Goal: Navigation & Orientation: Find specific page/section

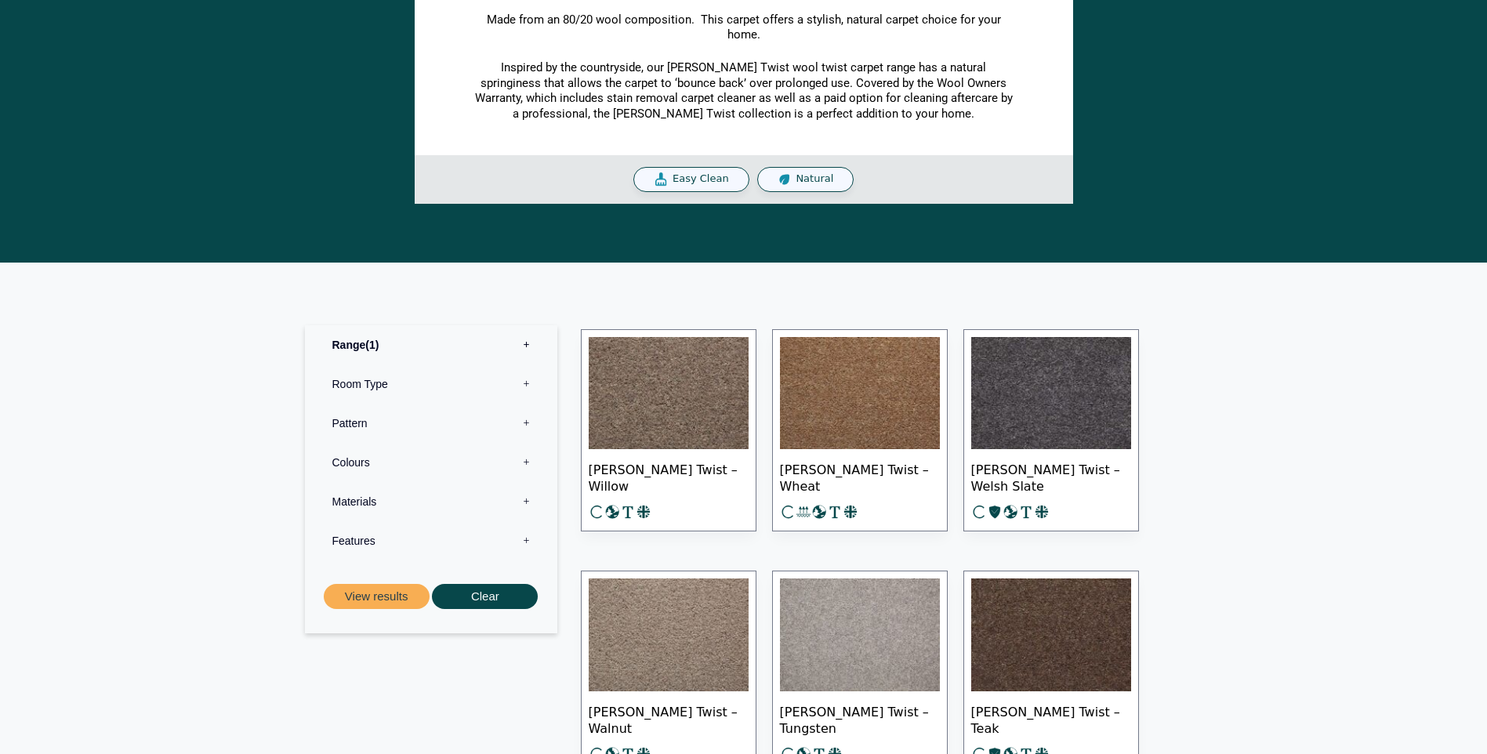
scroll to position [470, 0]
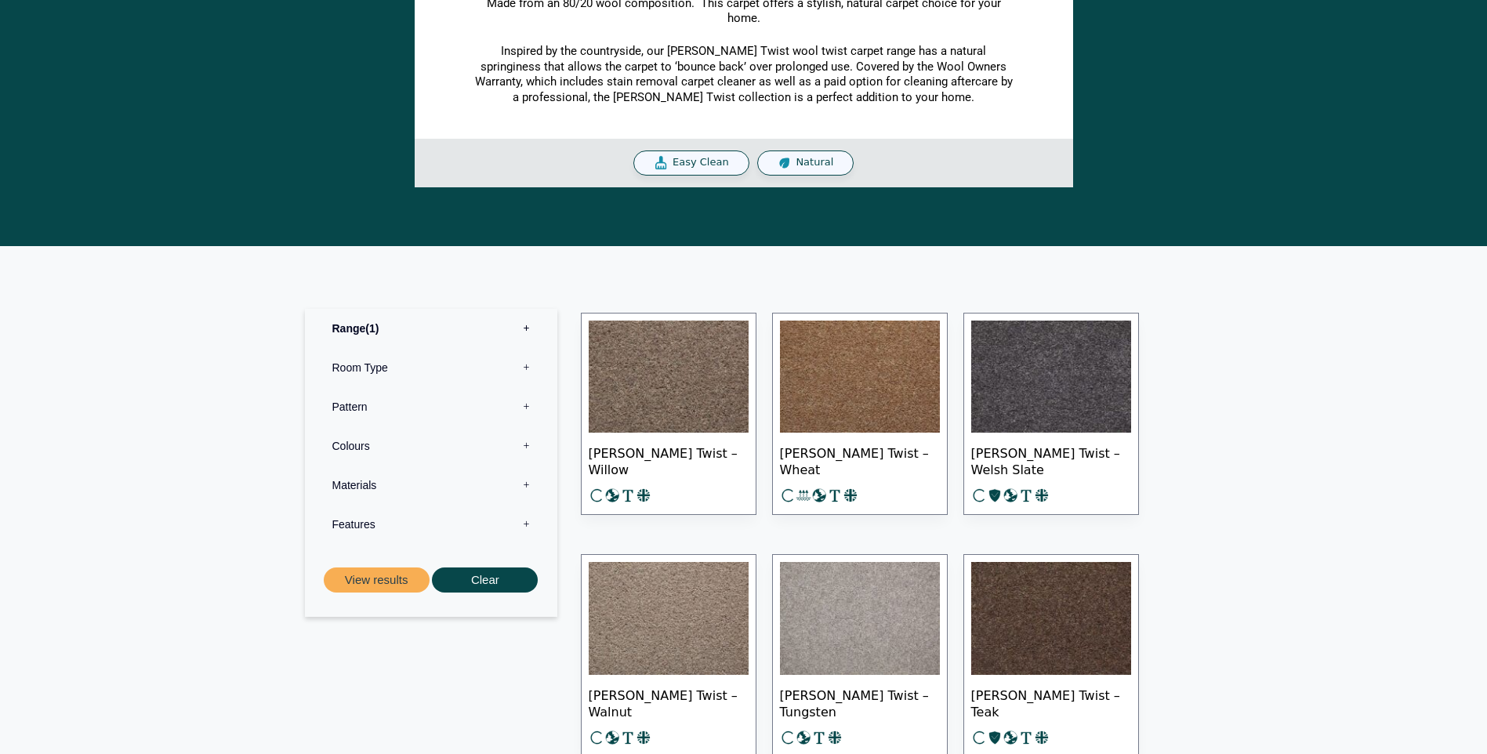
click at [865, 381] on img at bounding box center [860, 377] width 160 height 113
